Goal: Check status

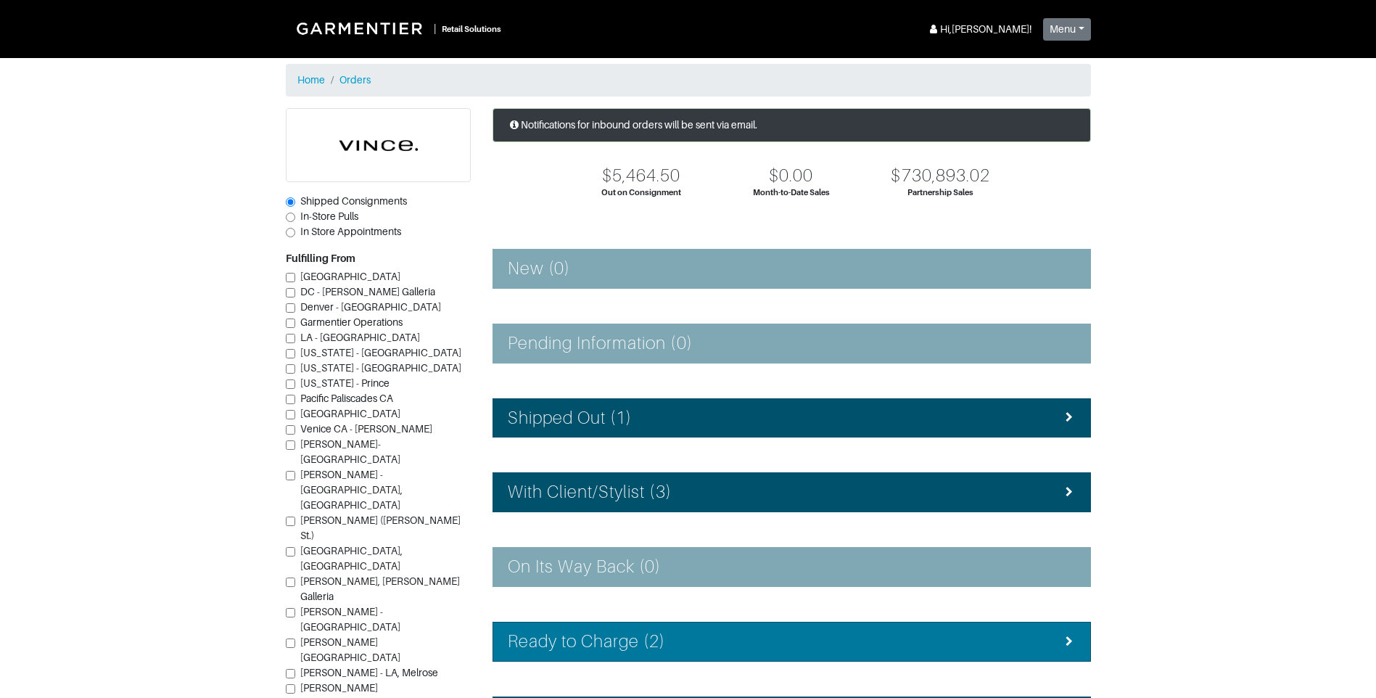
click at [743, 624] on li "Ready to Charge (2)" at bounding box center [792, 642] width 599 height 40
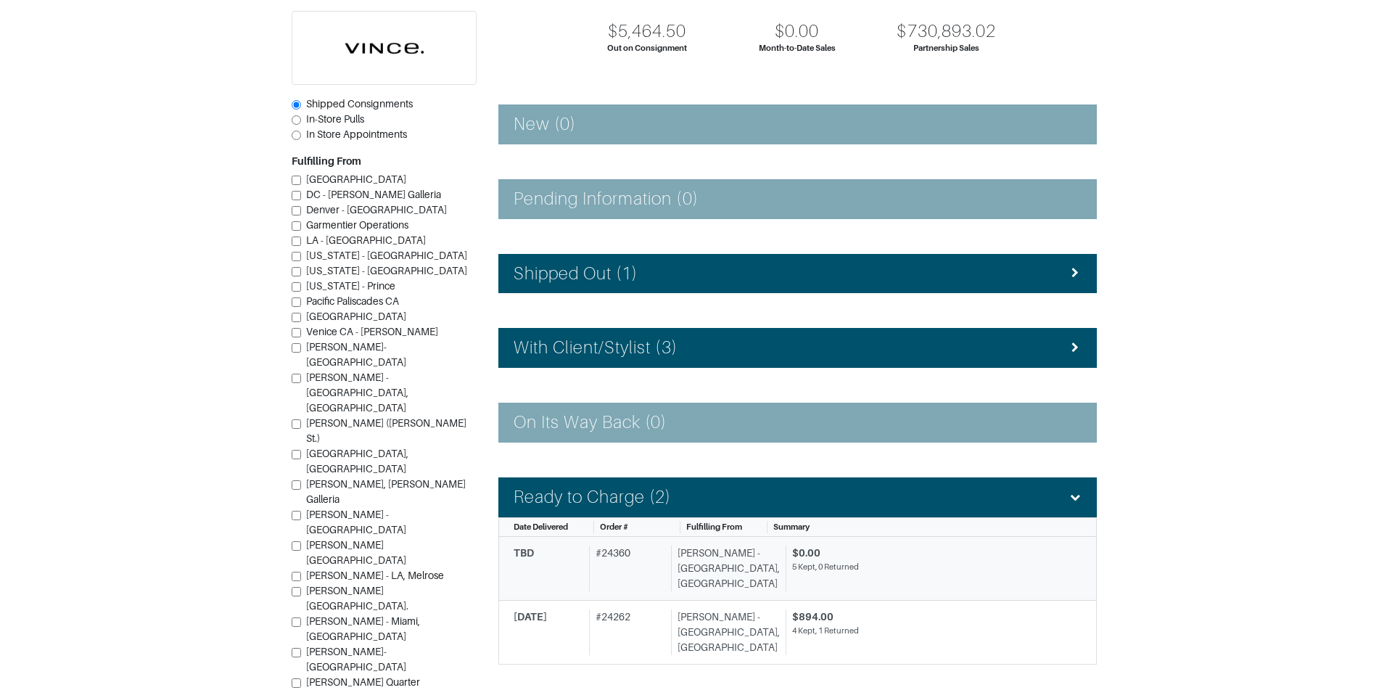
scroll to position [145, 0]
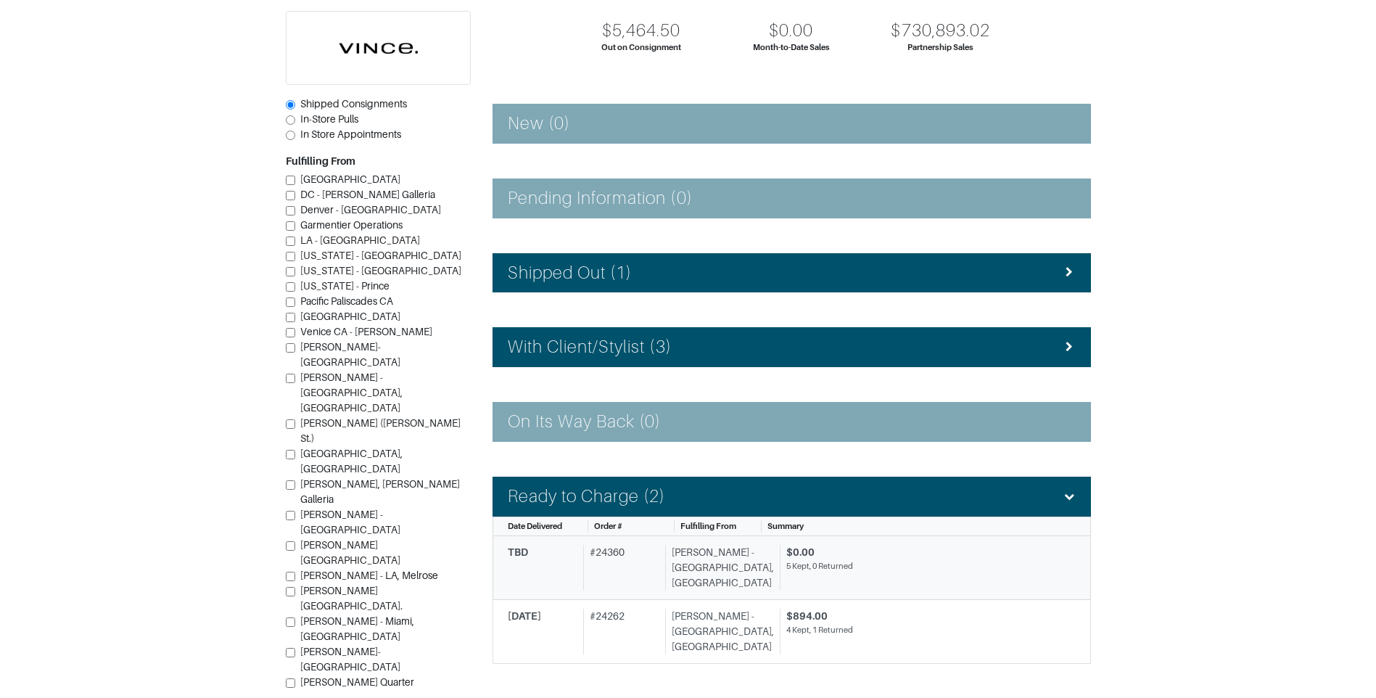
click at [815, 551] on div "$0.00" at bounding box center [925, 552] width 279 height 15
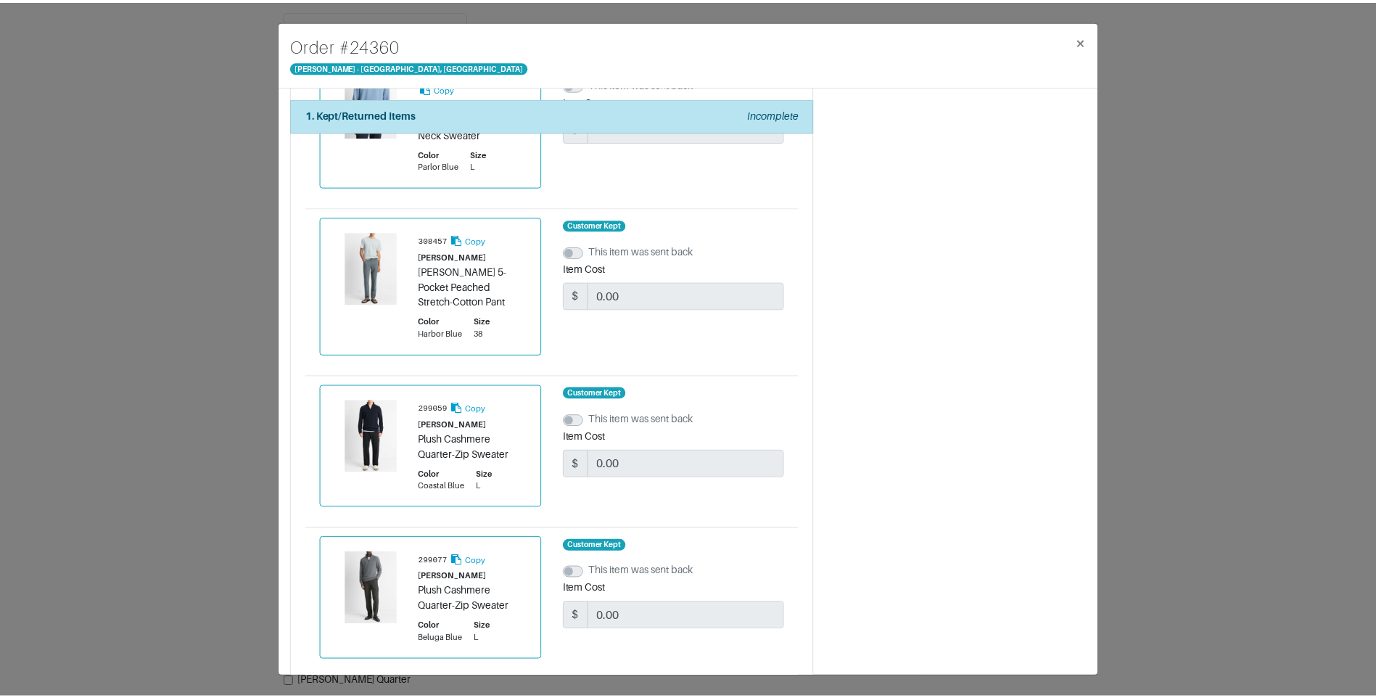
scroll to position [467, 0]
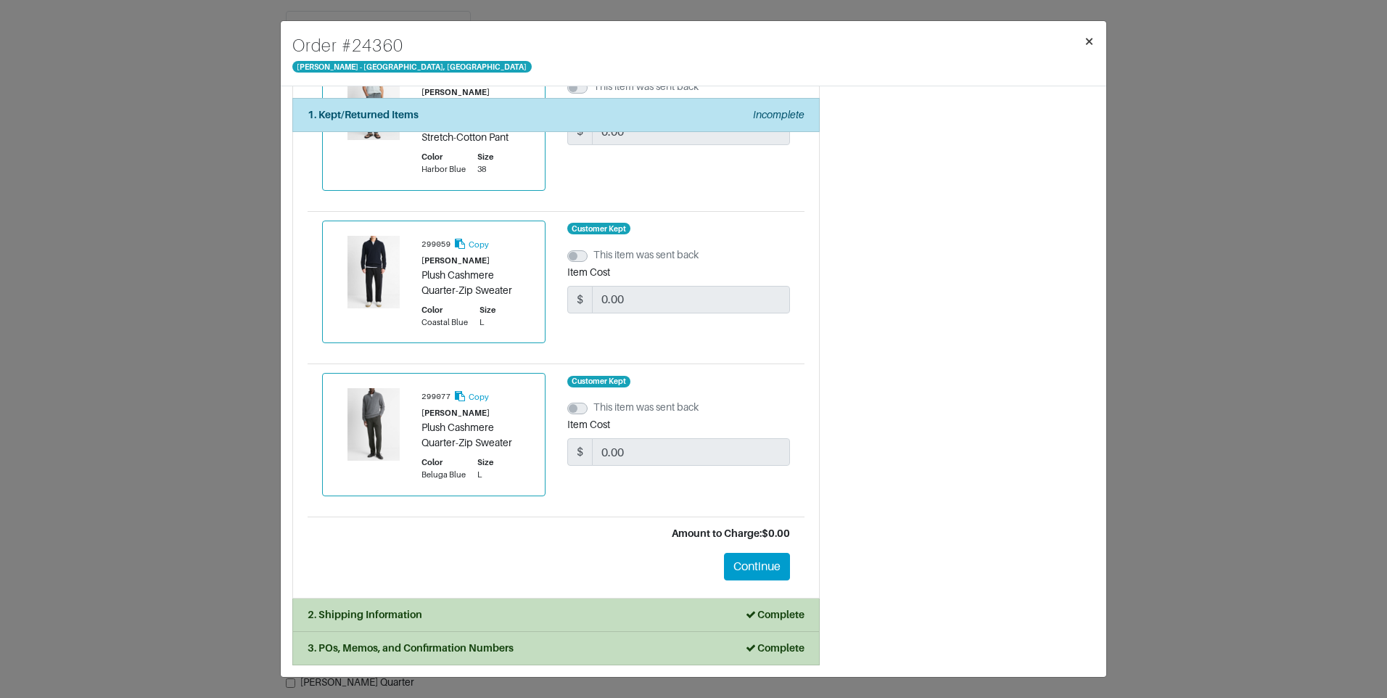
click at [1092, 33] on span "×" at bounding box center [1089, 41] width 11 height 20
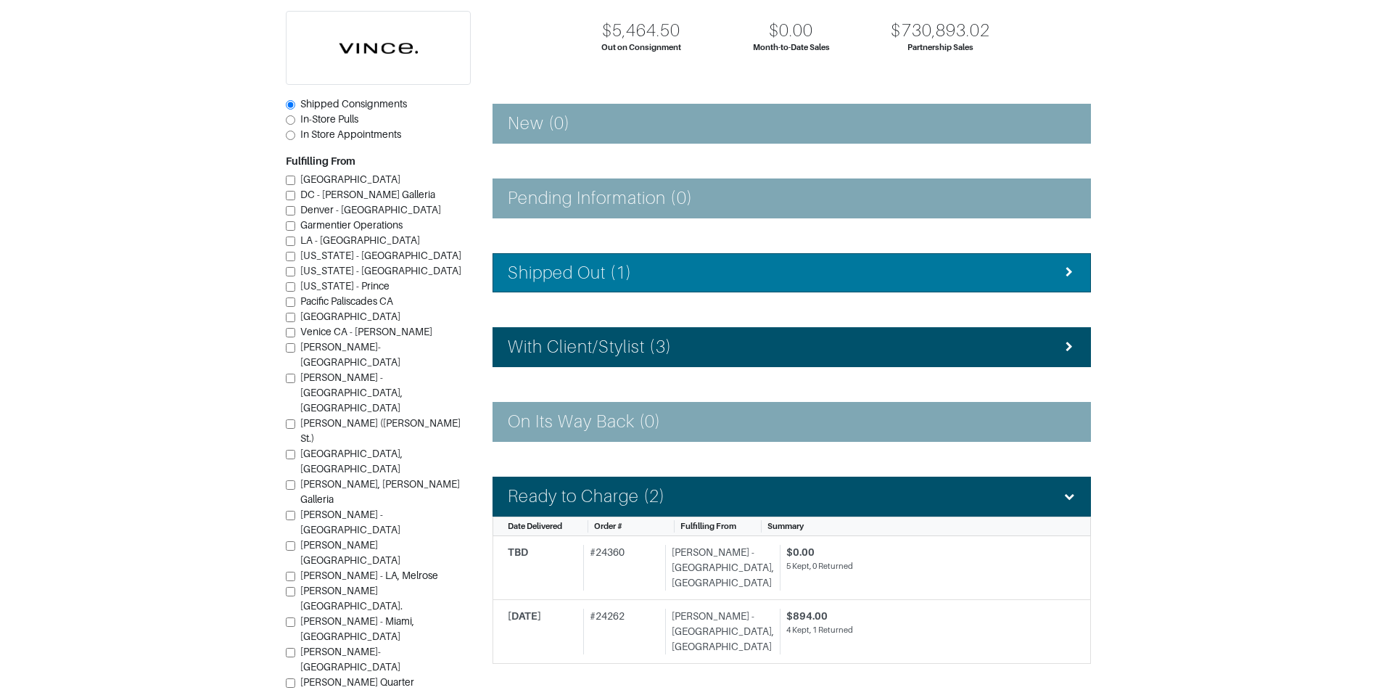
click at [662, 271] on div "Shipped Out (1)" at bounding box center [792, 273] width 568 height 21
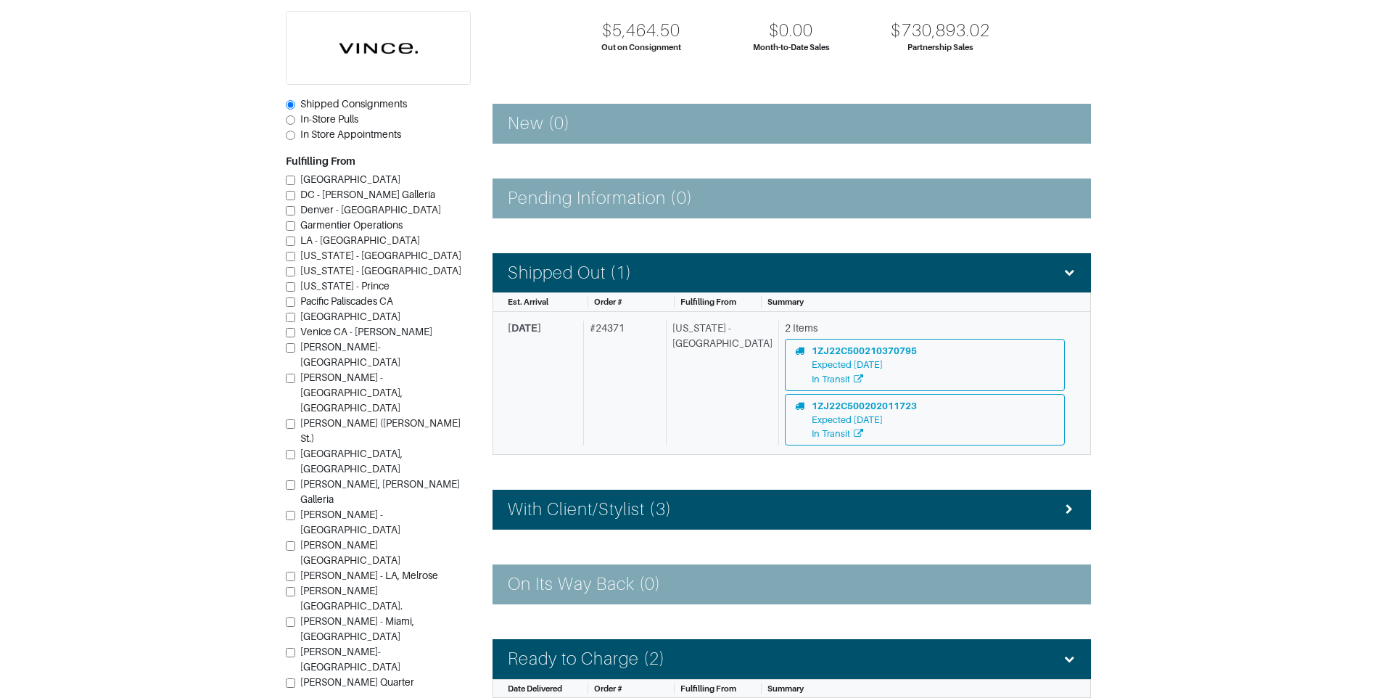
click at [620, 358] on div "# 24371" at bounding box center [621, 383] width 77 height 125
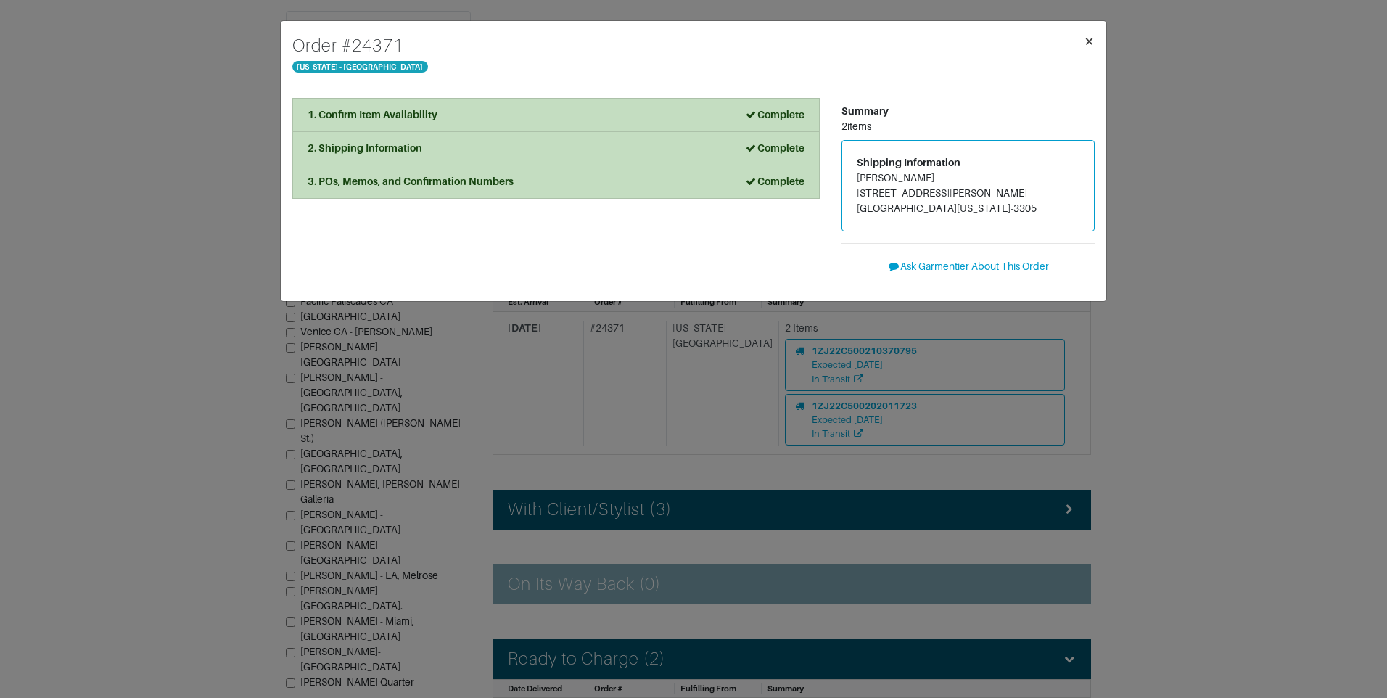
click at [1082, 39] on button "×" at bounding box center [1089, 41] width 34 height 41
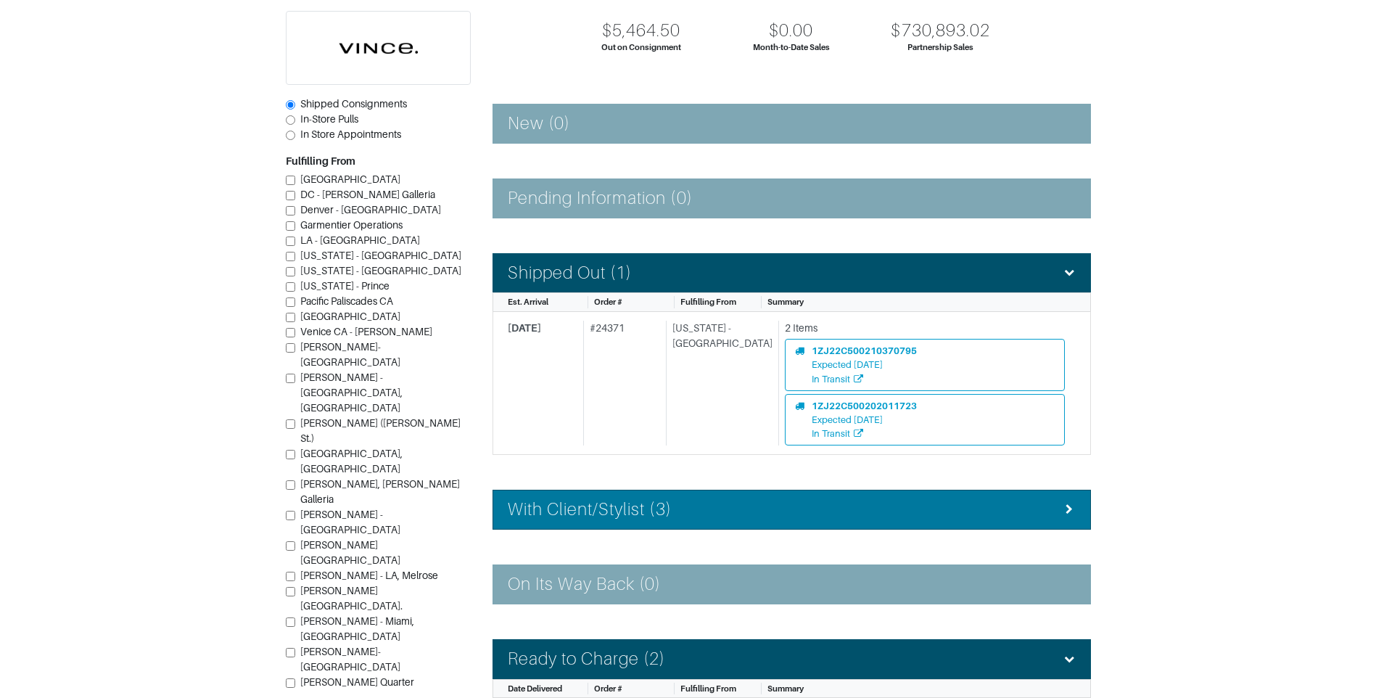
click at [766, 516] on div "With Client/Stylist (3)" at bounding box center [792, 509] width 568 height 21
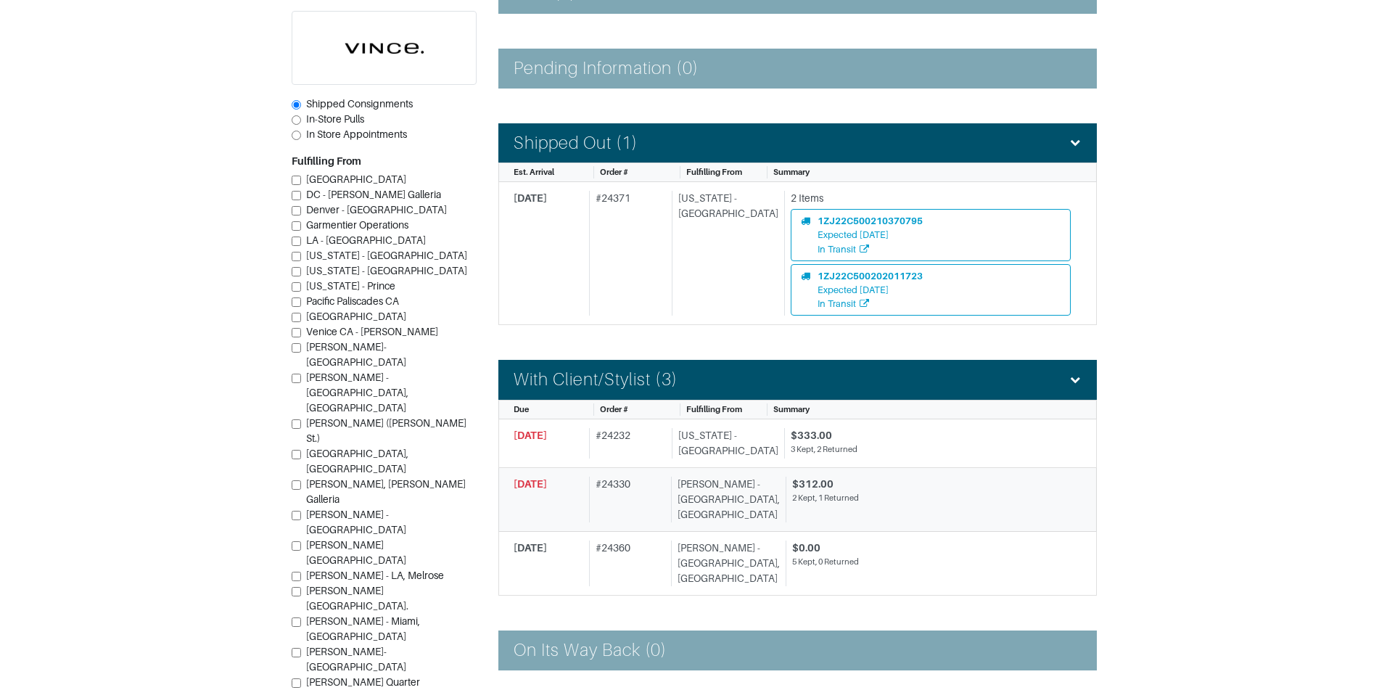
scroll to position [290, 0]
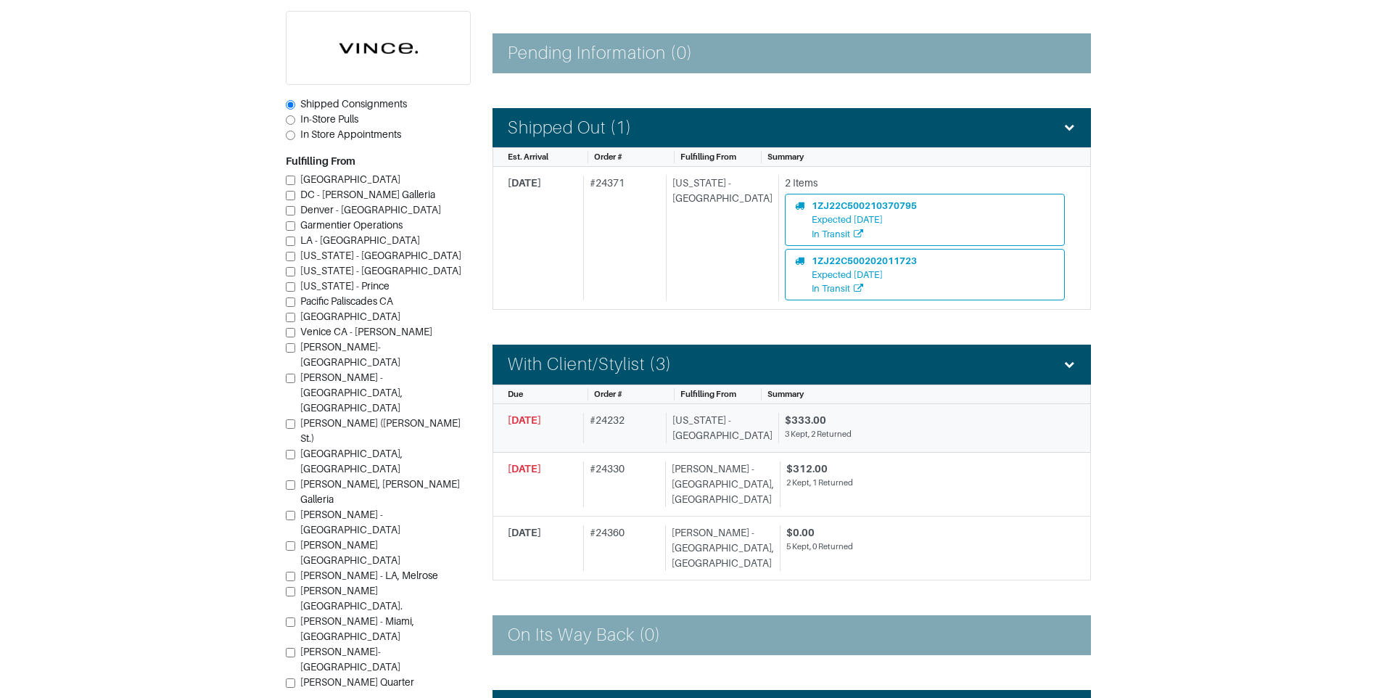
click at [836, 433] on div "3 Kept, 2 Returned" at bounding box center [925, 434] width 280 height 12
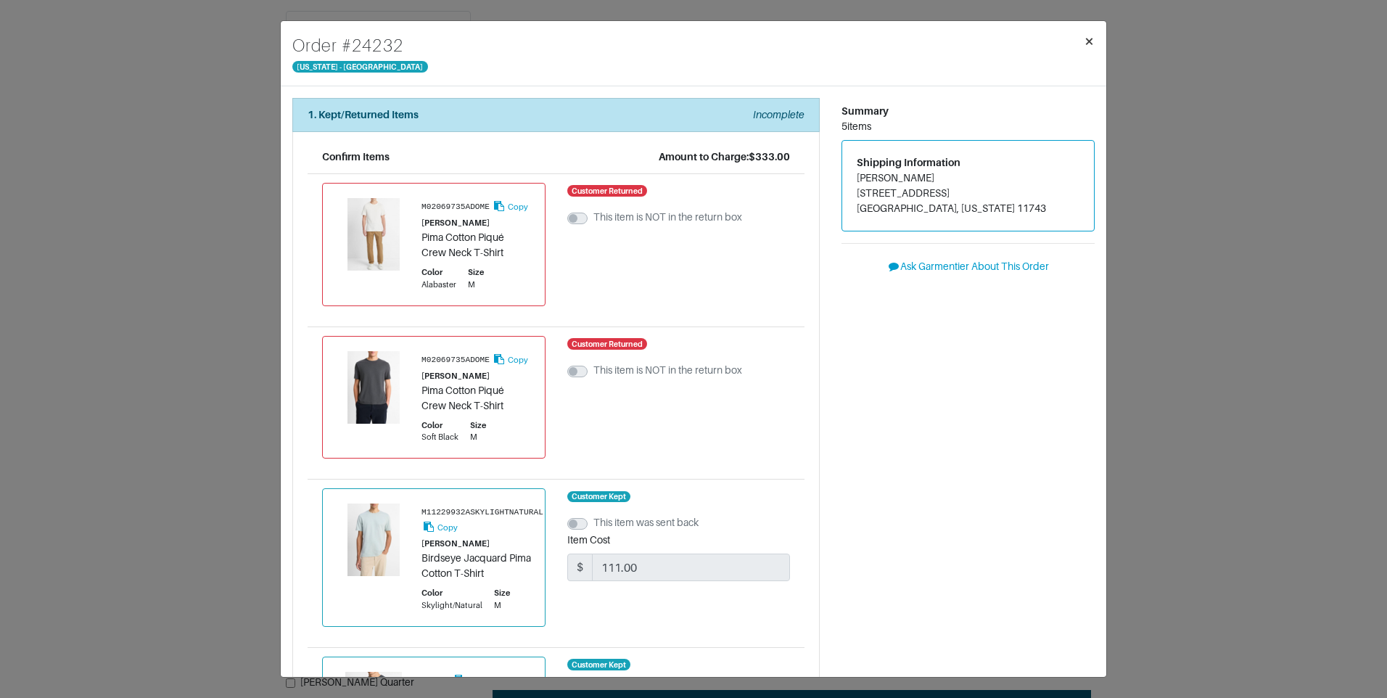
click at [1096, 42] on button "×" at bounding box center [1089, 41] width 34 height 41
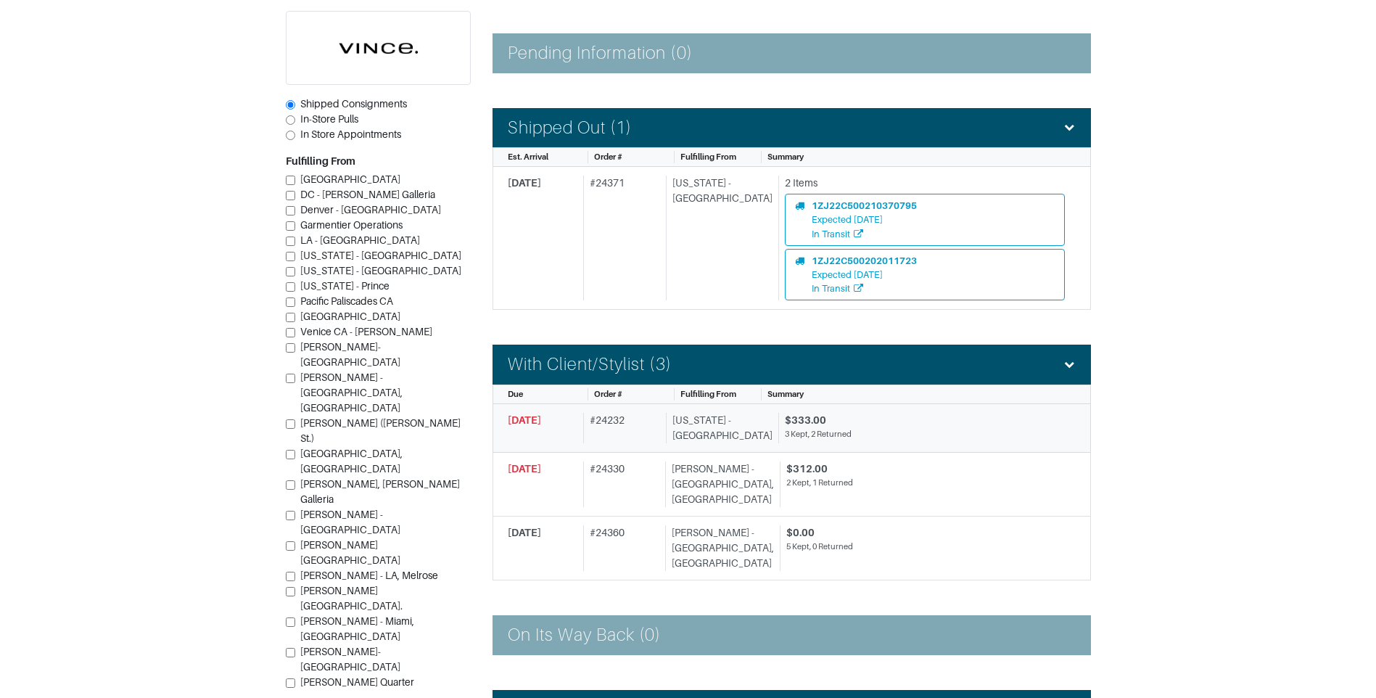
click at [724, 428] on div "[US_STATE] - [GEOGRAPHIC_DATA]" at bounding box center [719, 428] width 107 height 30
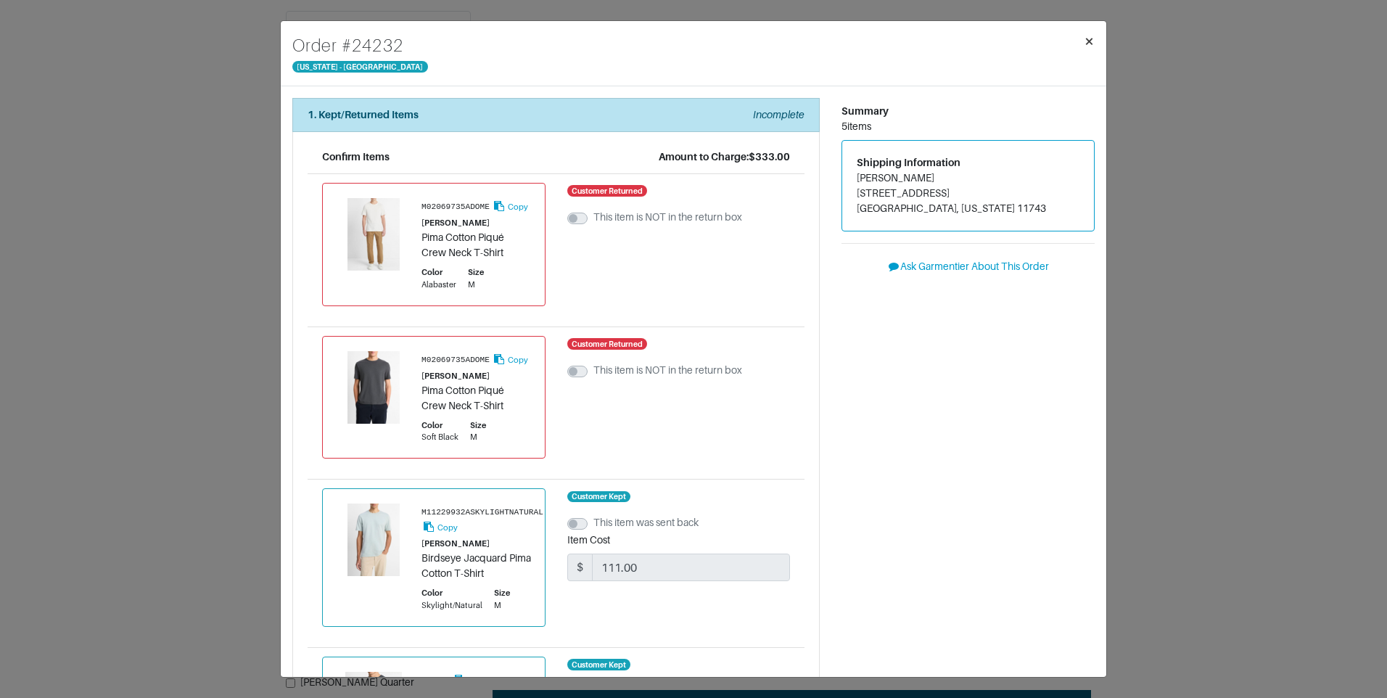
click at [1092, 38] on span "×" at bounding box center [1089, 41] width 11 height 20
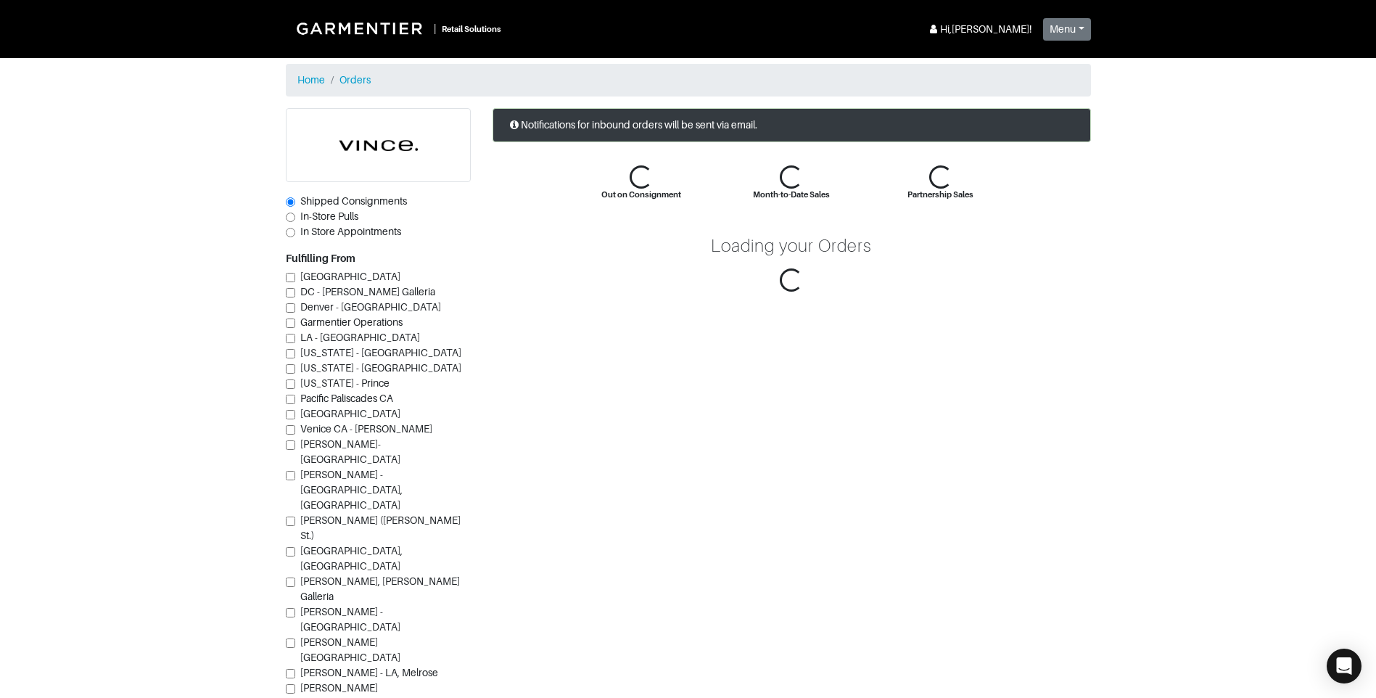
scroll to position [17, 0]
